Goal: Transaction & Acquisition: Purchase product/service

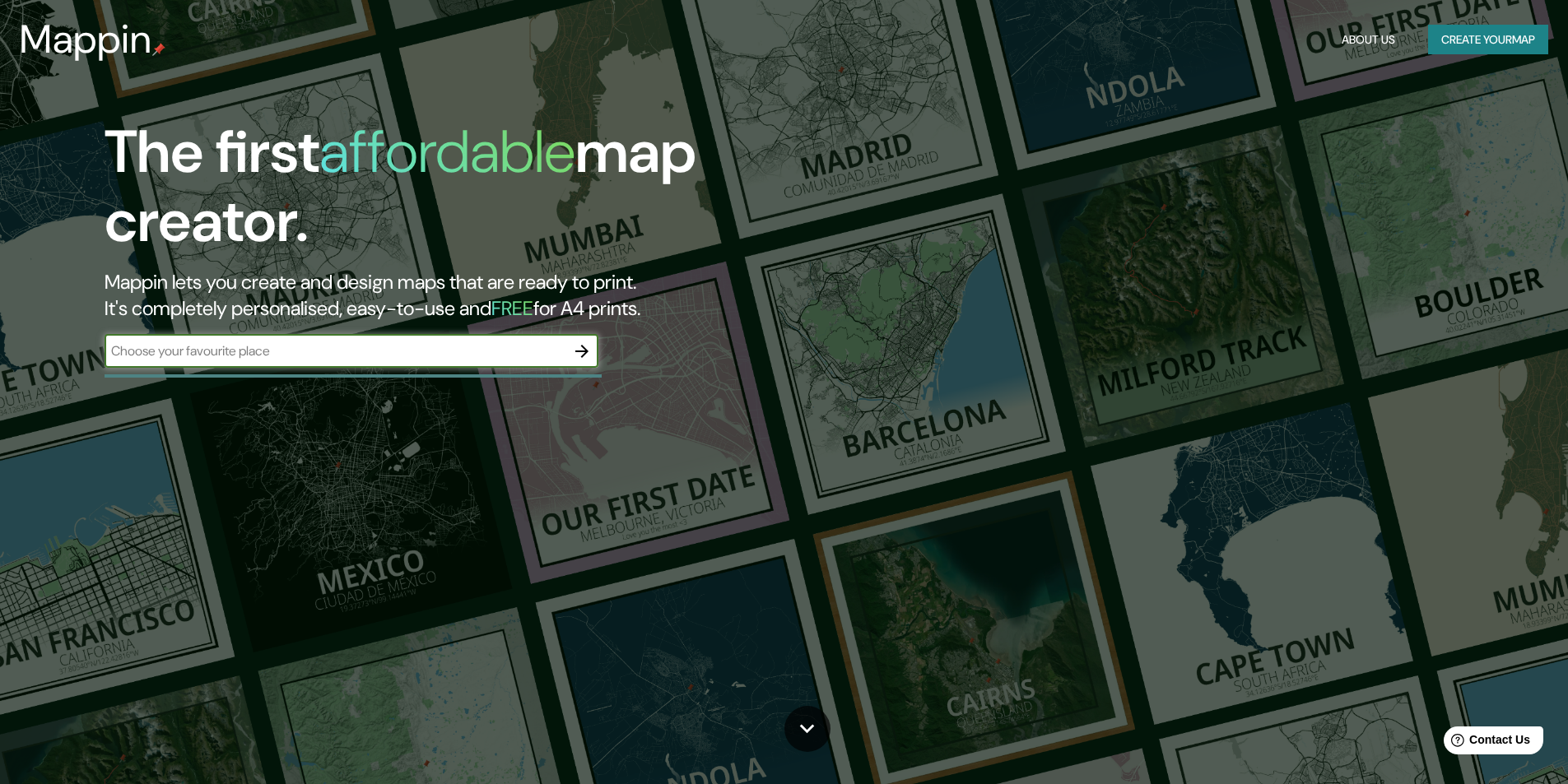
click at [469, 347] on input "text" at bounding box center [335, 351] width 461 height 19
type input "providencia"
click at [587, 349] on icon "button" at bounding box center [582, 352] width 20 height 20
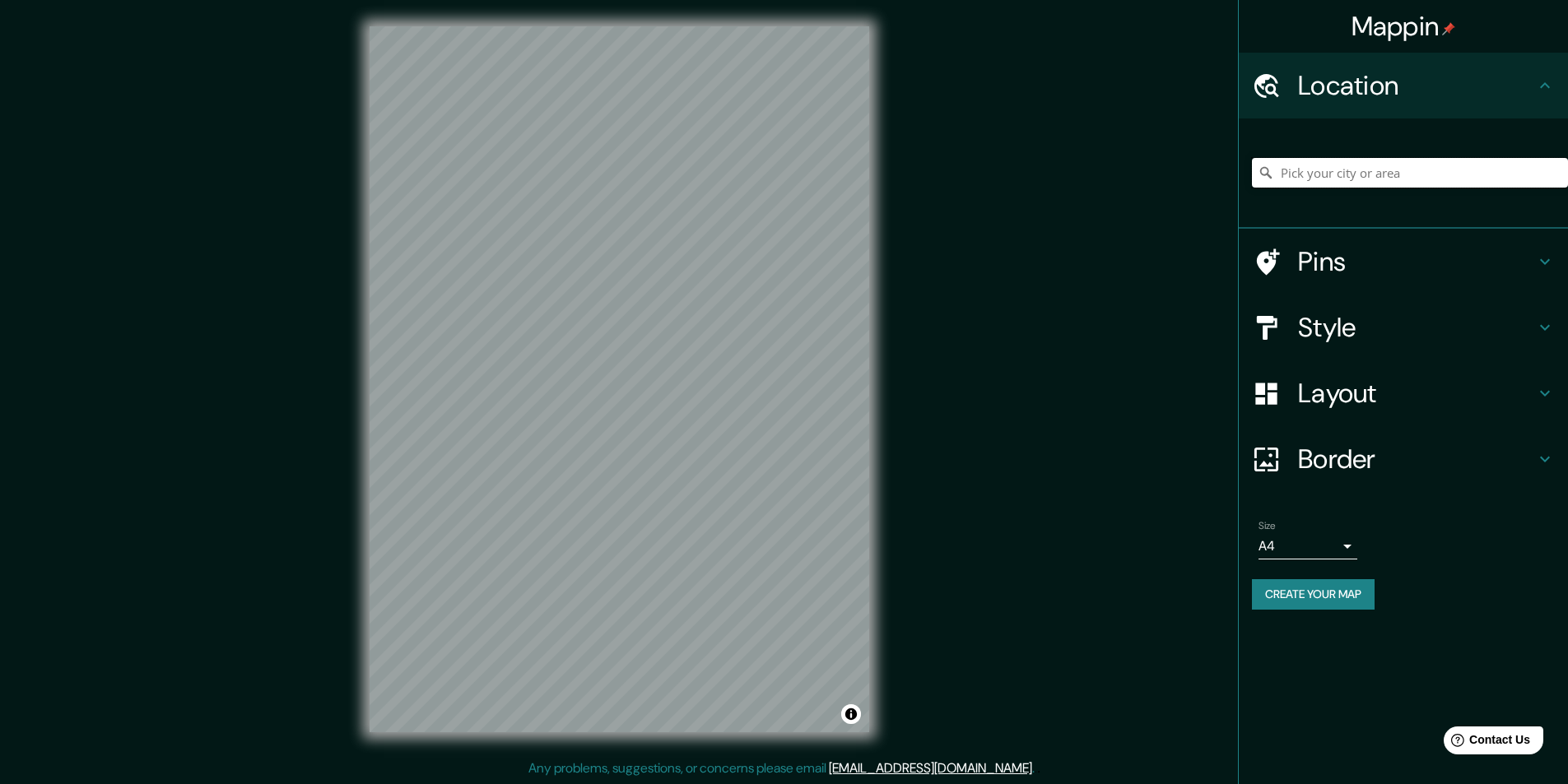
click at [1381, 167] on input "Pick your city or area" at bounding box center [1410, 173] width 316 height 30
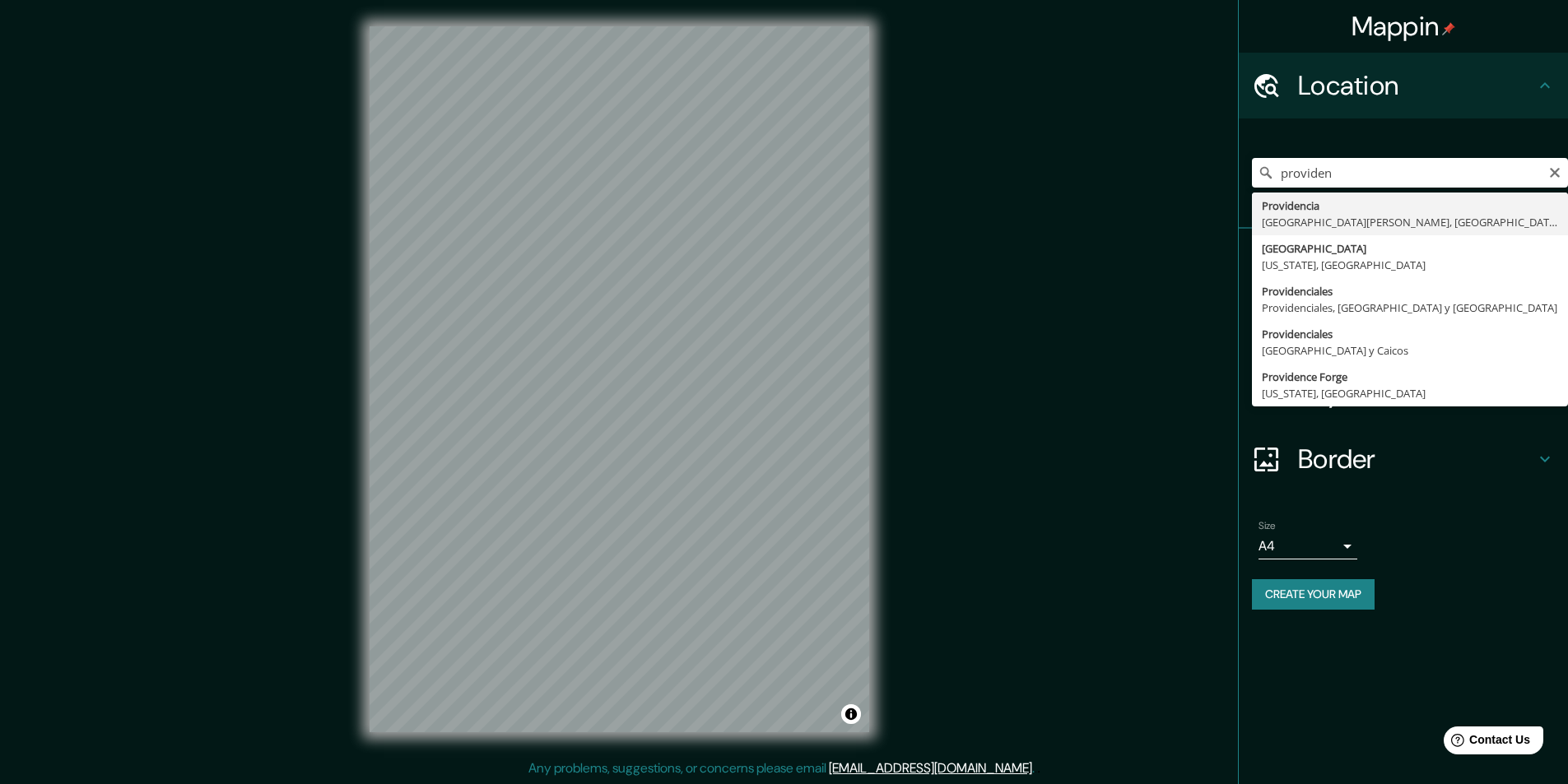
type input "Providencia, [GEOGRAPHIC_DATA][PERSON_NAME], [GEOGRAPHIC_DATA]"
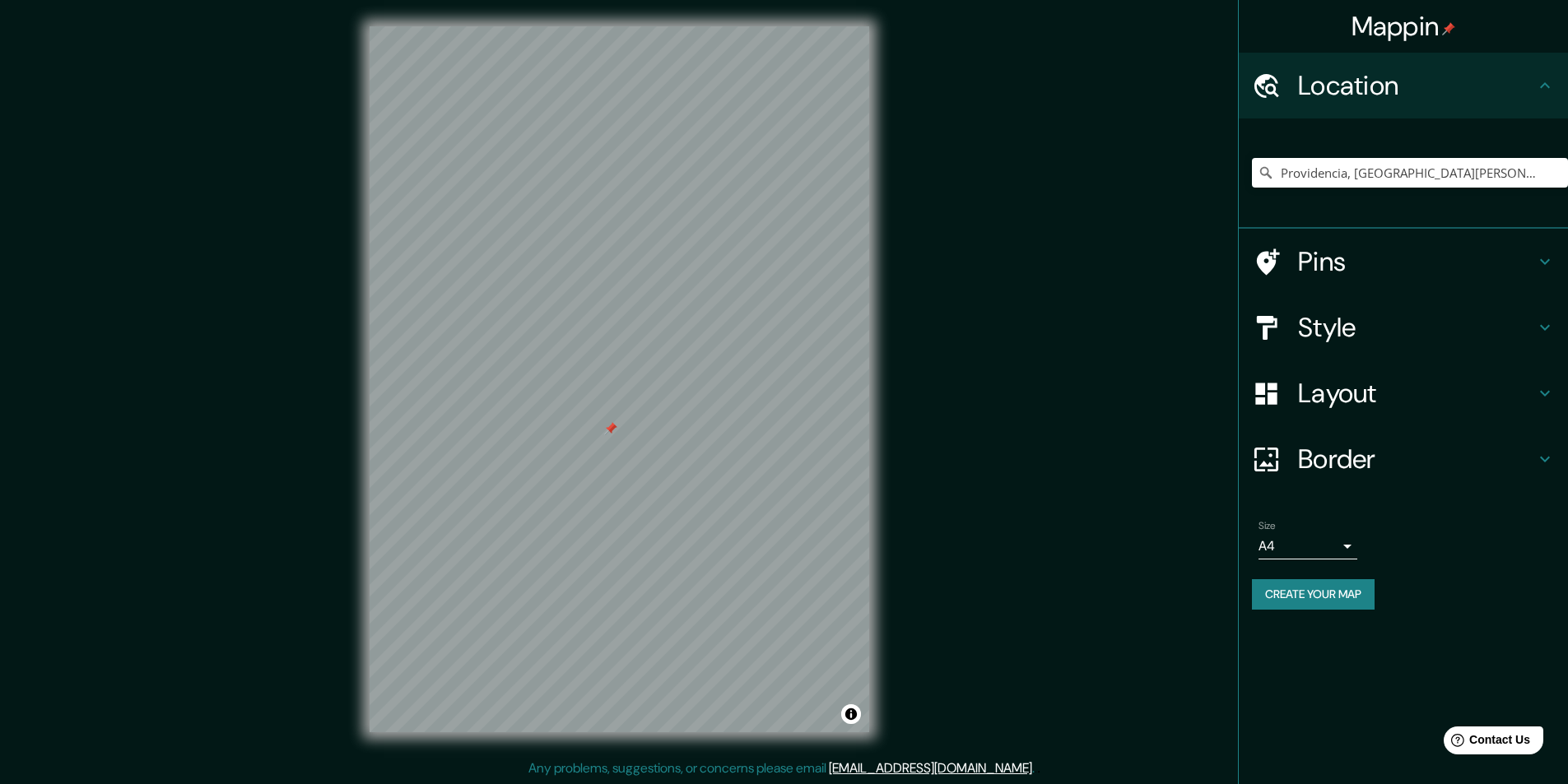
click at [606, 428] on div at bounding box center [610, 429] width 13 height 13
click at [262, 0] on html "Mappin Location Providencia, [GEOGRAPHIC_DATA][PERSON_NAME], [GEOGRAPHIC_DATA] …" at bounding box center [784, 392] width 1568 height 784
